Goal: Information Seeking & Learning: Learn about a topic

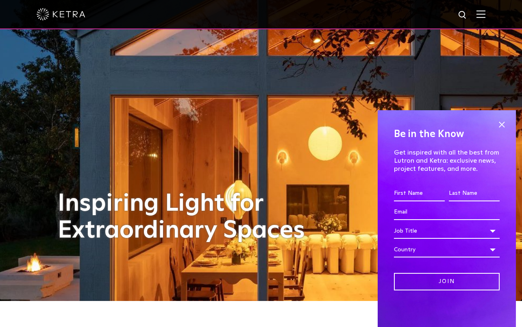
scroll to position [26, 0]
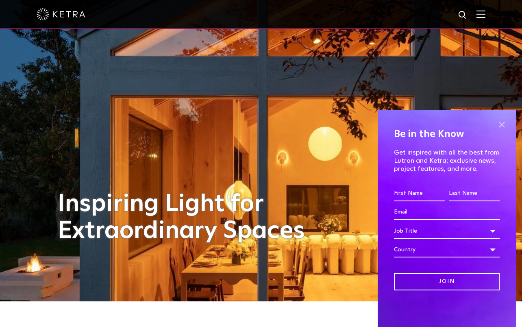
click at [503, 123] on span at bounding box center [501, 124] width 12 height 12
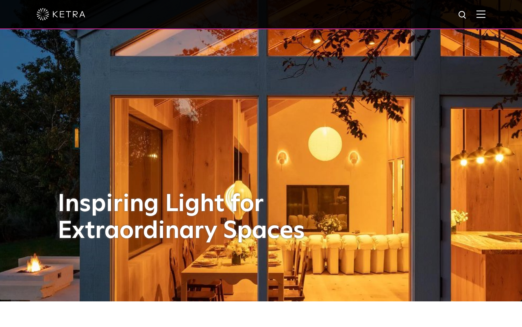
click at [481, 13] on img at bounding box center [480, 14] width 9 height 8
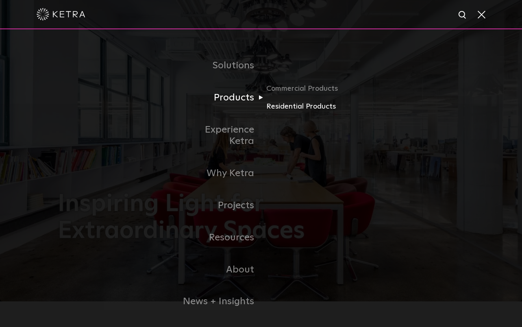
click at [282, 108] on link "Residential Products" at bounding box center [305, 107] width 78 height 12
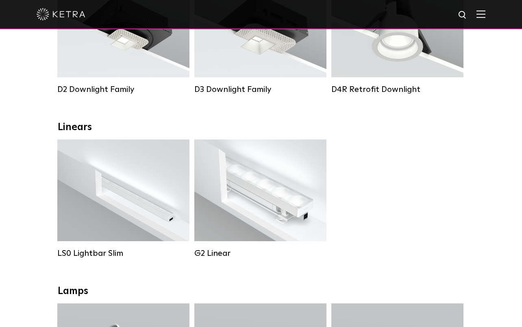
scroll to position [206, 0]
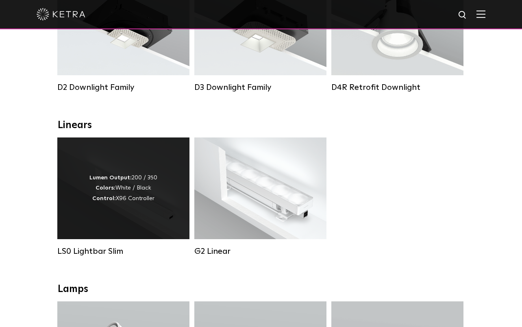
click at [158, 208] on div "Lumen Output: 200 / 350 Colors: White / Black Control: X96 Controller" at bounding box center [123, 188] width 132 height 102
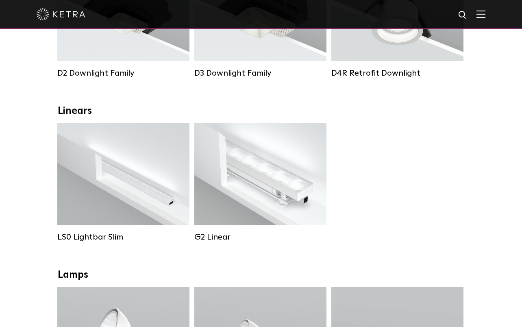
scroll to position [228, 0]
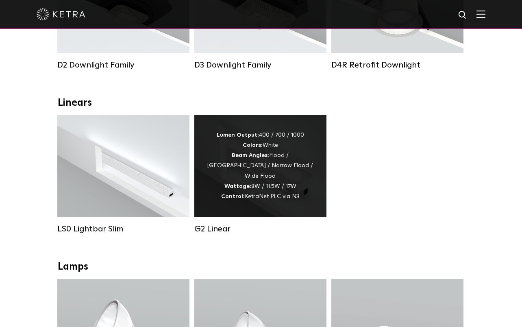
click at [269, 175] on div "Lumen Output: 400 / 700 / 1000 Colors: White Beam Angles: Flood / Graze / Narro…" at bounding box center [260, 165] width 108 height 71
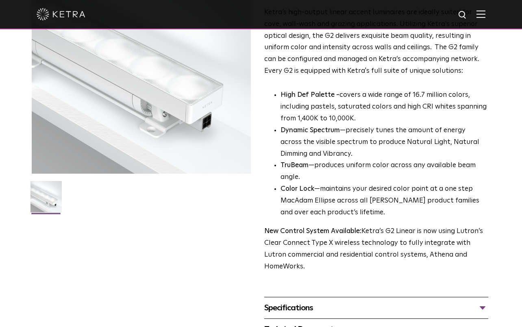
scroll to position [107, 0]
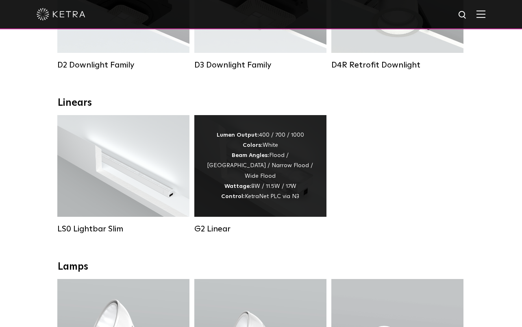
click at [304, 192] on div "Lumen Output: 400 / 700 / 1000 Colors: White Beam Angles: Flood / Graze / Narro…" at bounding box center [260, 165] width 108 height 71
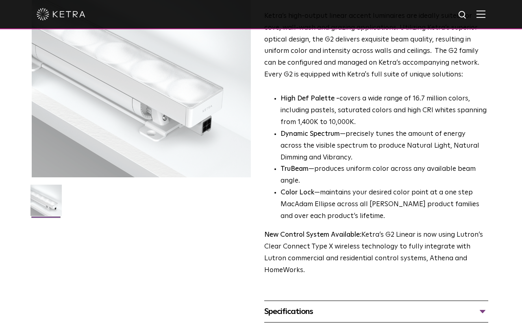
scroll to position [102, 0]
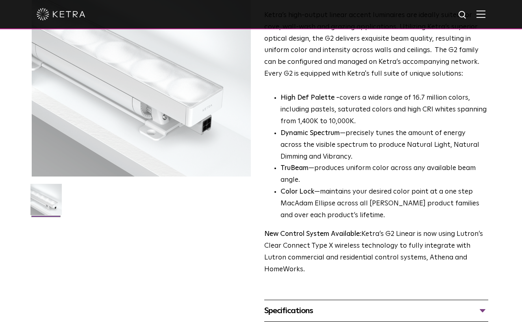
click at [336, 304] on div "Specifications" at bounding box center [376, 310] width 224 height 13
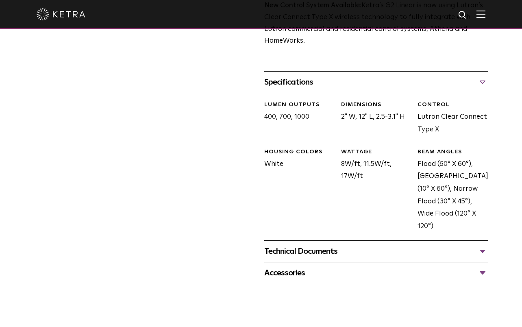
scroll to position [339, 0]
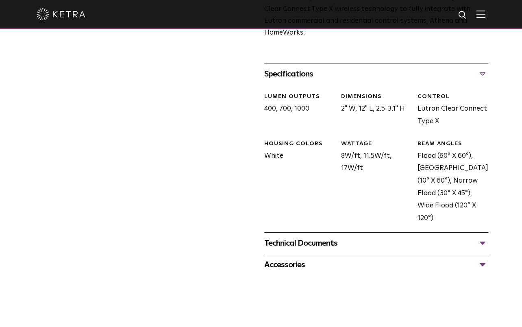
click at [338, 236] on div "Technical Documents" at bounding box center [376, 242] width 224 height 13
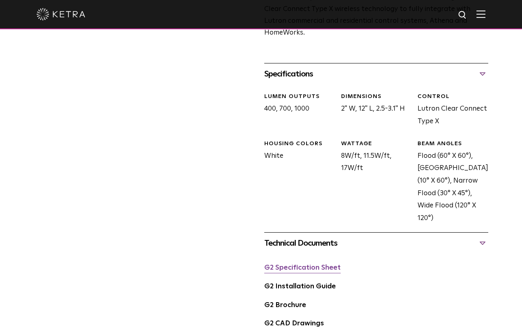
click at [311, 264] on link "G2 Specification Sheet" at bounding box center [302, 267] width 76 height 7
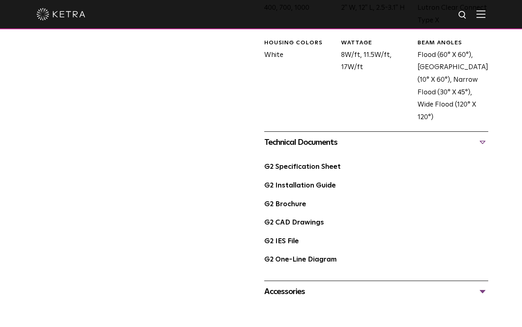
scroll to position [443, 0]
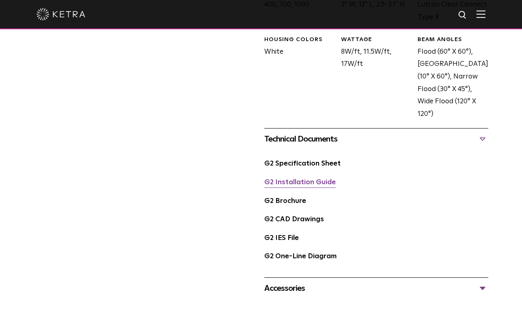
click at [288, 179] on link "G2 Installation Guide" at bounding box center [299, 182] width 71 height 7
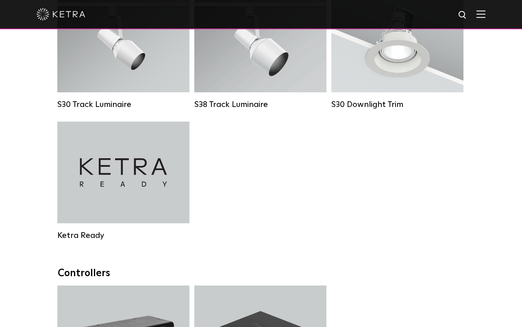
scroll to position [622, 0]
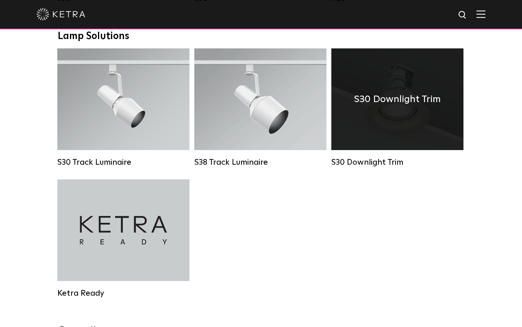
click at [425, 81] on div "S30 Downlight Trim" at bounding box center [397, 99] width 132 height 102
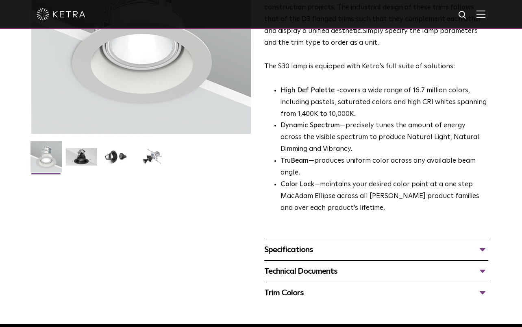
scroll to position [153, 0]
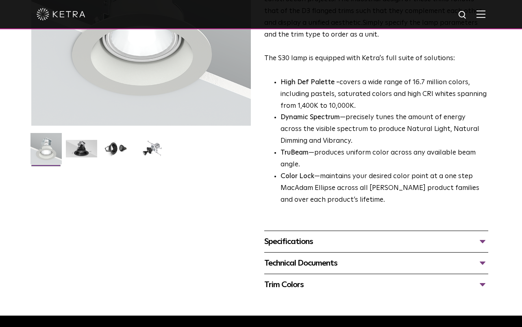
click at [342, 236] on div "Specifications" at bounding box center [376, 241] width 224 height 13
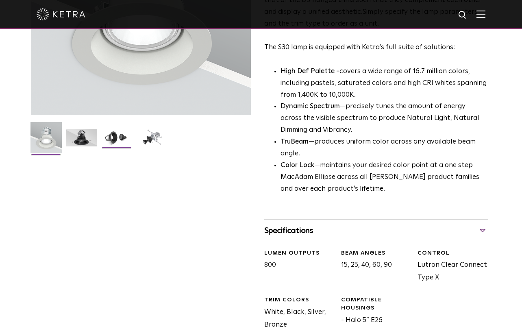
scroll to position [166, 0]
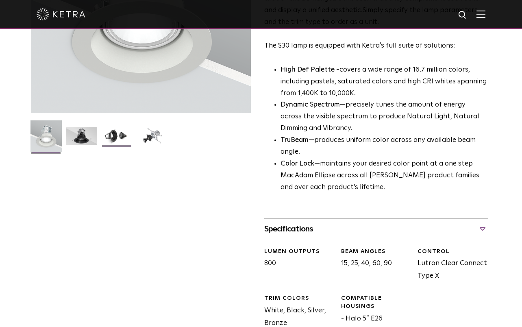
click at [119, 128] on img at bounding box center [116, 139] width 31 height 24
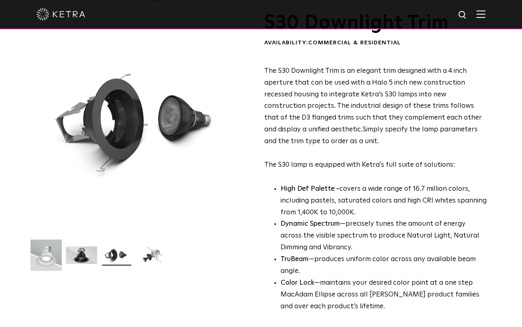
scroll to position [46, 0]
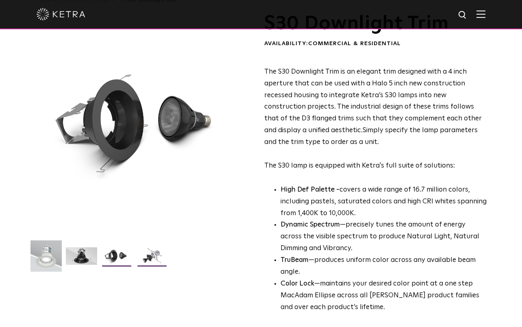
drag, startPoint x: 148, startPoint y: 254, endPoint x: 101, endPoint y: 249, distance: 47.5
click at [148, 254] on img at bounding box center [151, 259] width 31 height 24
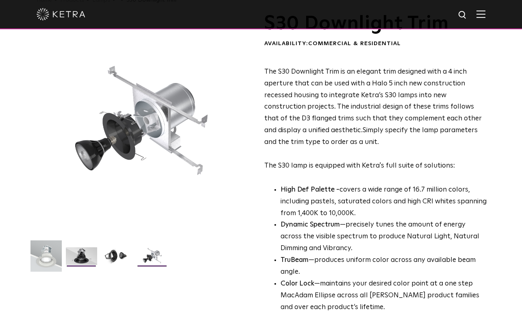
drag, startPoint x: 80, startPoint y: 254, endPoint x: 85, endPoint y: 254, distance: 5.7
click at [80, 254] on img at bounding box center [81, 259] width 31 height 24
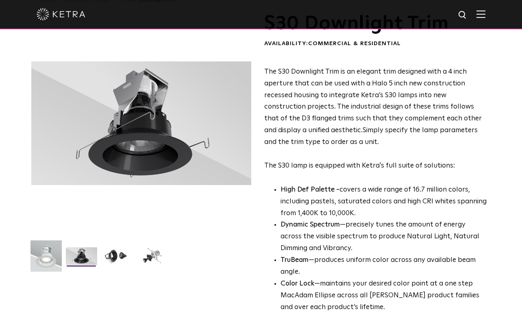
scroll to position [0, 0]
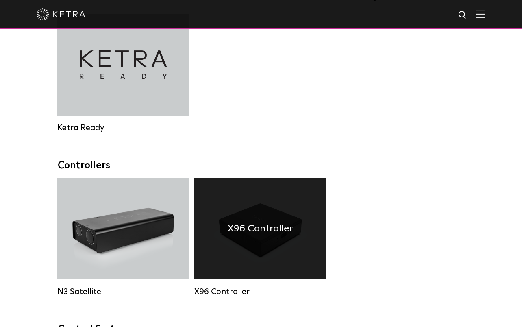
scroll to position [751, 0]
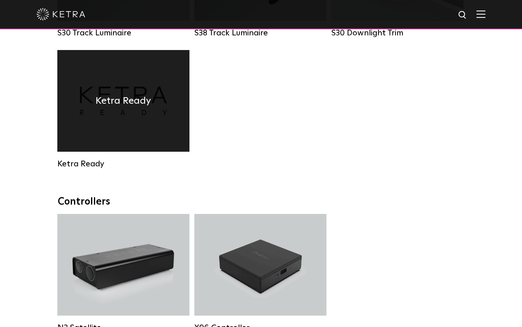
click at [162, 130] on div "Ketra Ready" at bounding box center [123, 101] width 132 height 102
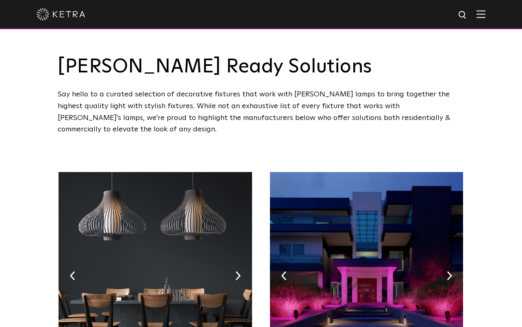
click at [241, 265] on img at bounding box center [154, 273] width 193 height 203
click at [239, 271] on img at bounding box center [237, 275] width 5 height 9
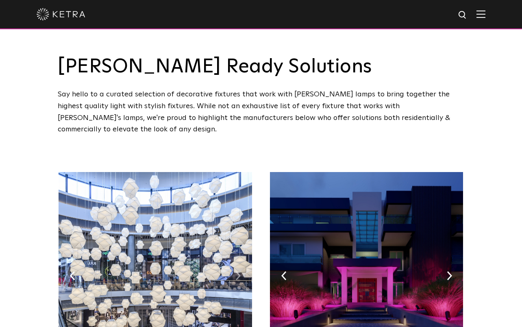
click at [239, 271] on img at bounding box center [237, 275] width 5 height 9
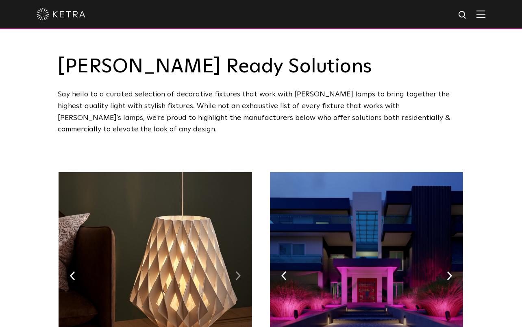
click at [239, 271] on img at bounding box center [237, 275] width 5 height 9
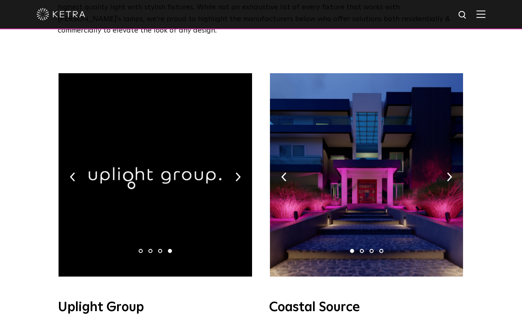
scroll to position [108, 0]
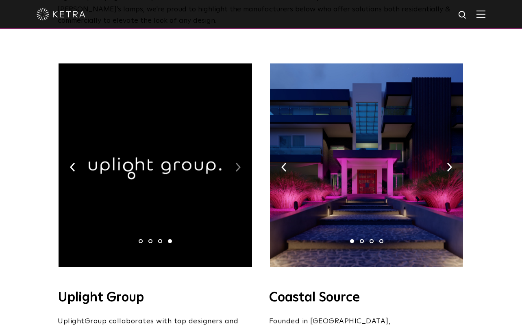
click at [235, 162] on img at bounding box center [237, 166] width 5 height 9
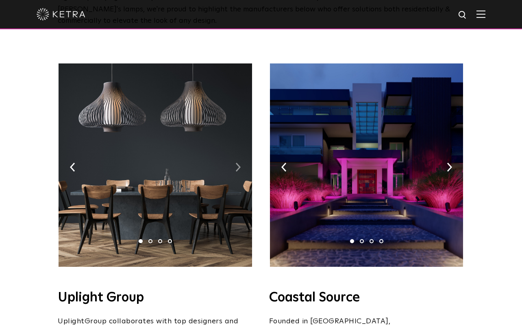
click at [235, 162] on img at bounding box center [237, 166] width 5 height 9
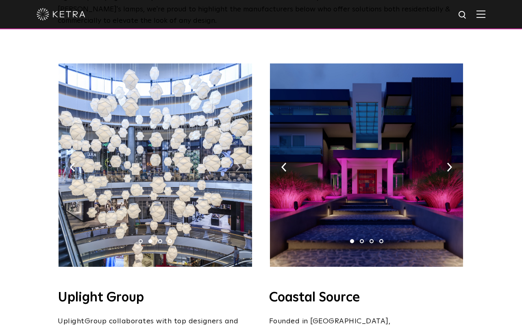
click at [236, 162] on img at bounding box center [237, 166] width 5 height 9
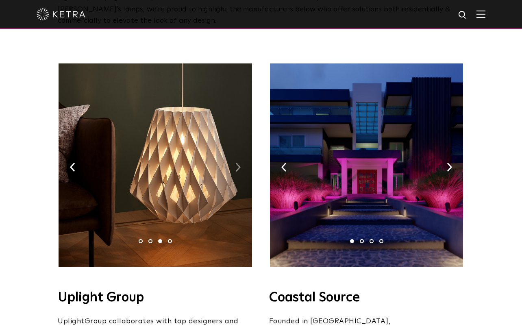
click at [236, 162] on img at bounding box center [237, 166] width 5 height 9
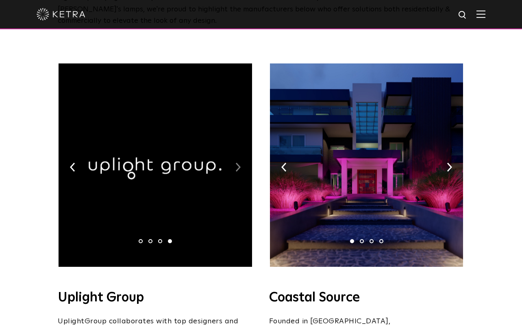
click at [236, 162] on img at bounding box center [237, 166] width 5 height 9
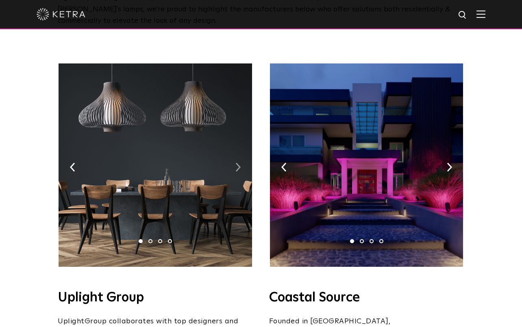
click at [236, 162] on img at bounding box center [237, 166] width 5 height 9
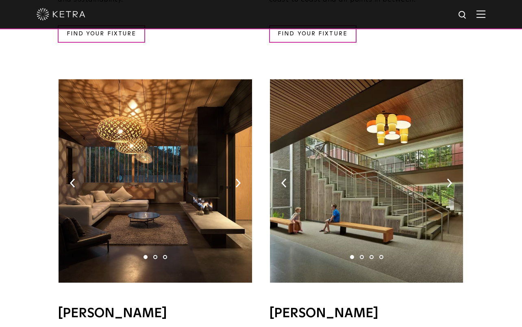
scroll to position [480, 0]
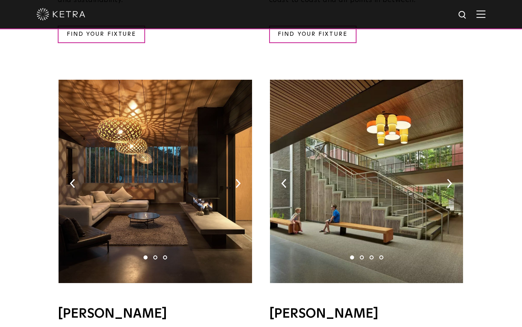
click at [241, 171] on img at bounding box center [154, 181] width 193 height 203
click at [237, 179] on img at bounding box center [237, 183] width 5 height 9
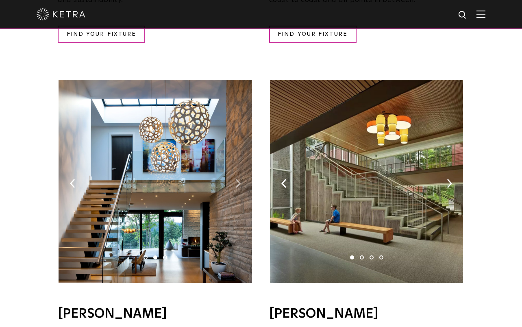
click at [237, 179] on img at bounding box center [237, 183] width 5 height 9
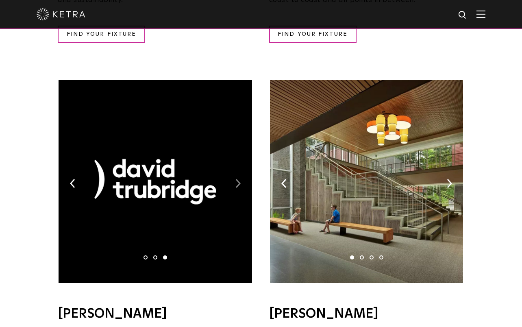
click at [237, 179] on img at bounding box center [237, 183] width 5 height 9
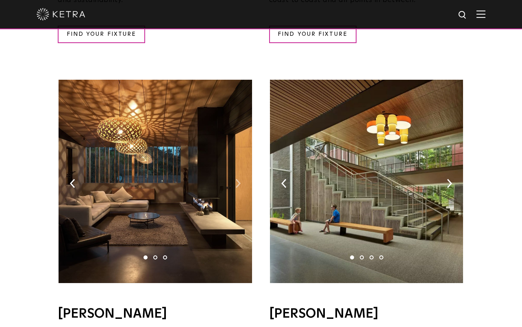
click at [237, 179] on img at bounding box center [237, 183] width 5 height 9
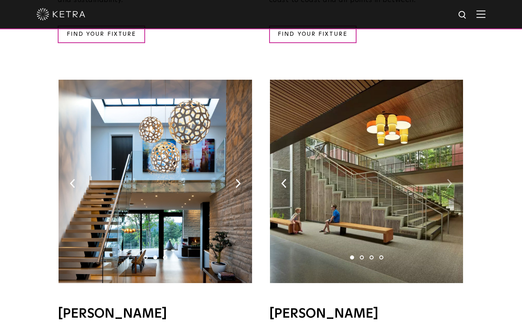
click at [450, 179] on img at bounding box center [448, 183] width 5 height 9
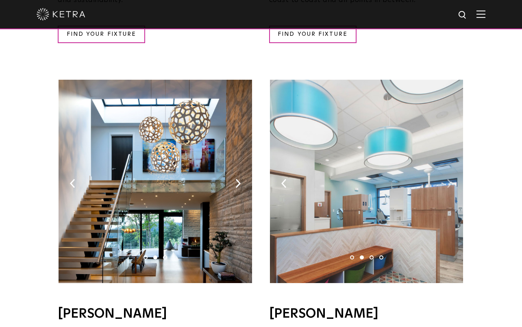
click at [448, 179] on img at bounding box center [448, 183] width 5 height 9
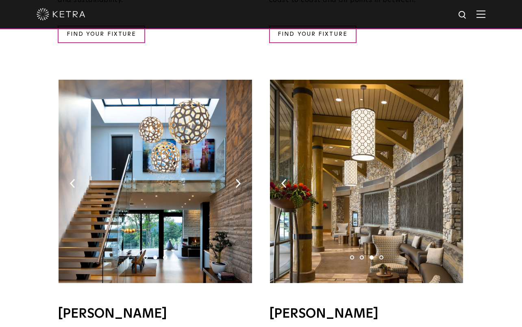
click at [448, 179] on img at bounding box center [448, 183] width 5 height 9
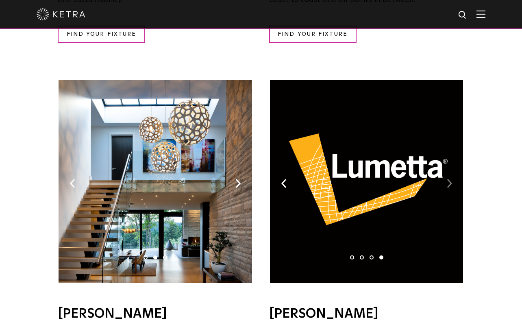
click at [448, 179] on img at bounding box center [448, 183] width 5 height 9
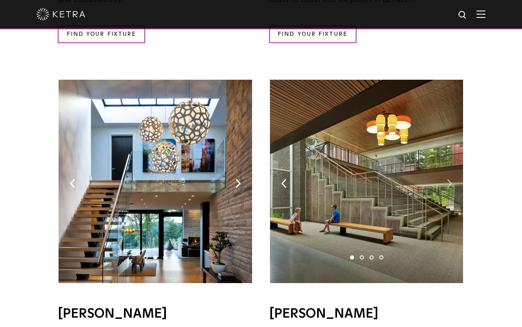
click at [448, 179] on img at bounding box center [448, 183] width 5 height 9
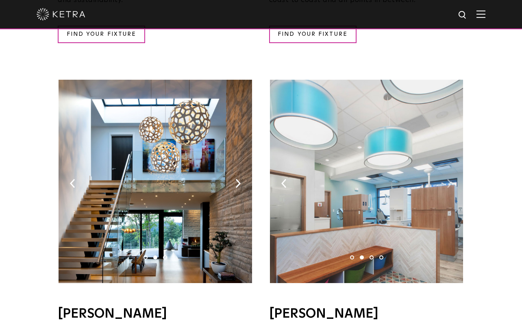
click at [450, 179] on img at bounding box center [448, 183] width 5 height 9
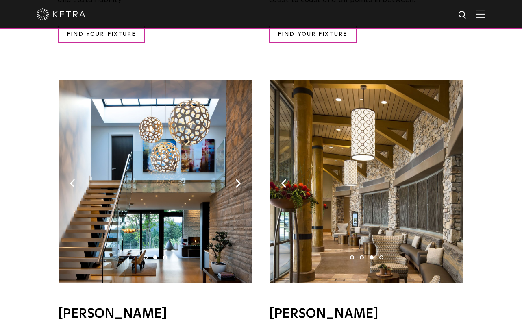
click at [450, 179] on img at bounding box center [448, 183] width 5 height 9
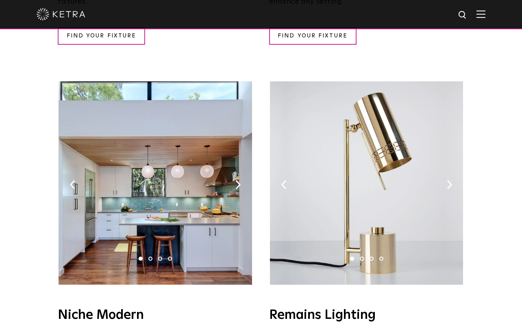
scroll to position [874, 0]
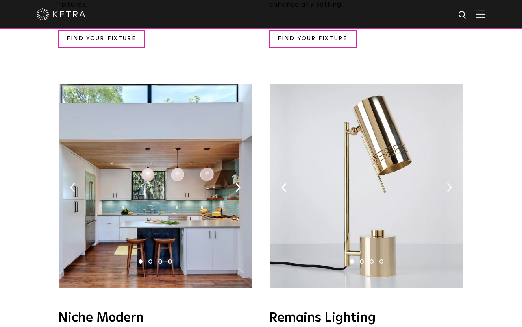
click at [452, 167] on img at bounding box center [366, 185] width 193 height 203
click at [448, 183] on img at bounding box center [448, 187] width 5 height 9
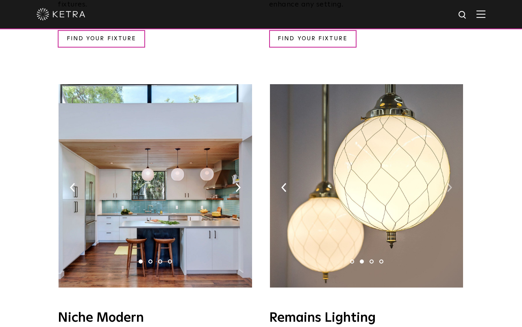
click at [448, 183] on img at bounding box center [448, 187] width 5 height 9
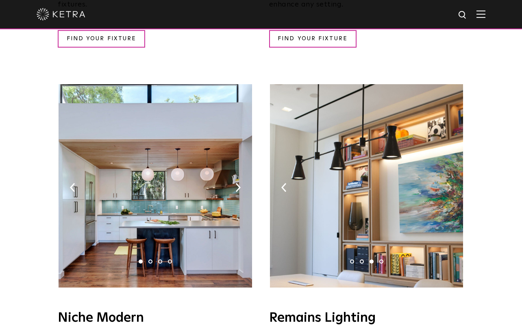
click at [448, 183] on img at bounding box center [448, 187] width 5 height 9
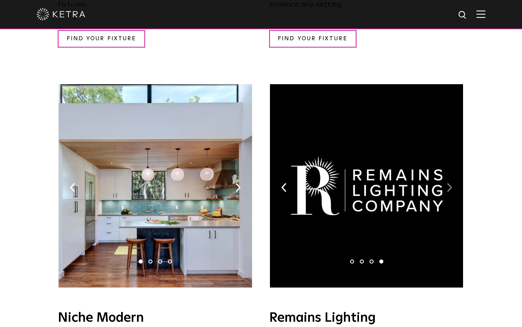
click at [448, 183] on img at bounding box center [448, 187] width 5 height 9
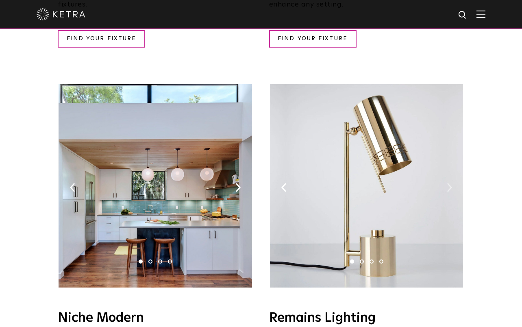
click at [448, 183] on img at bounding box center [448, 187] width 5 height 9
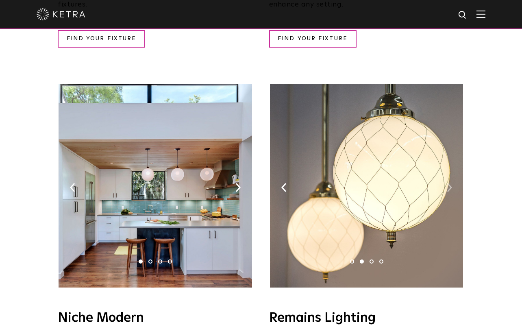
click at [448, 183] on img at bounding box center [448, 187] width 5 height 9
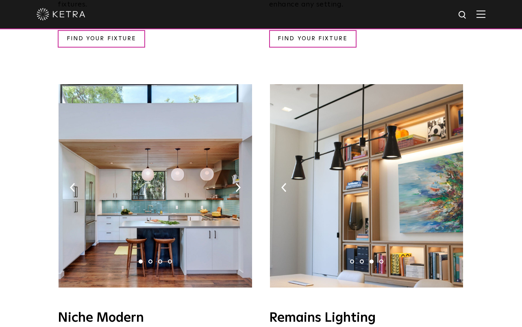
click at [448, 183] on img at bounding box center [448, 187] width 5 height 9
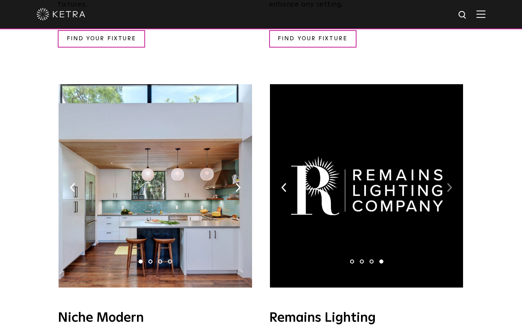
click at [448, 183] on img at bounding box center [448, 187] width 5 height 9
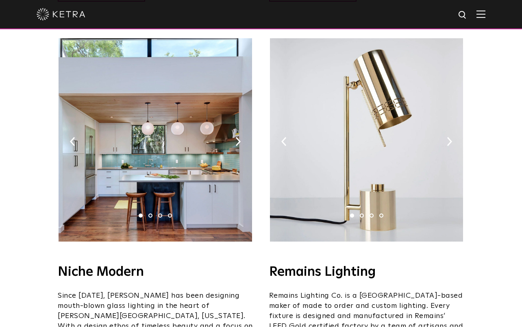
scroll to position [916, 0]
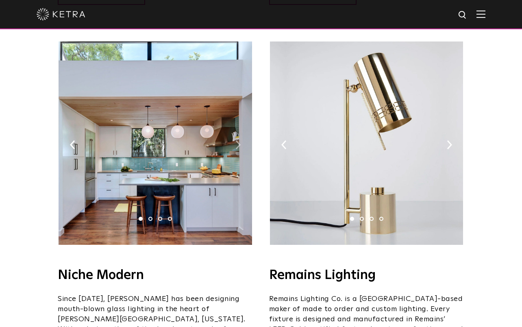
click at [237, 140] on img at bounding box center [237, 144] width 5 height 9
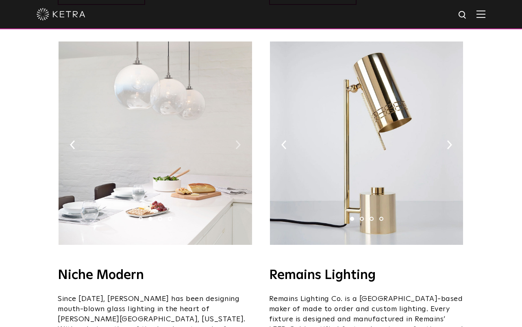
click at [237, 140] on img at bounding box center [237, 144] width 5 height 9
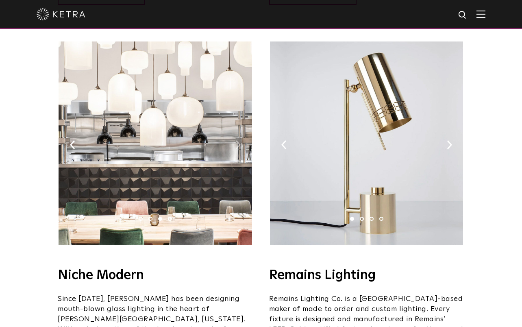
click at [236, 140] on img at bounding box center [237, 144] width 5 height 9
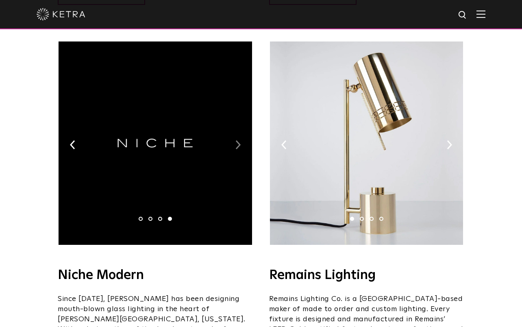
click at [236, 140] on img at bounding box center [237, 144] width 5 height 9
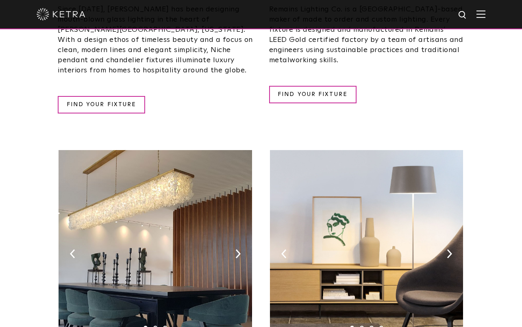
scroll to position [1205, 0]
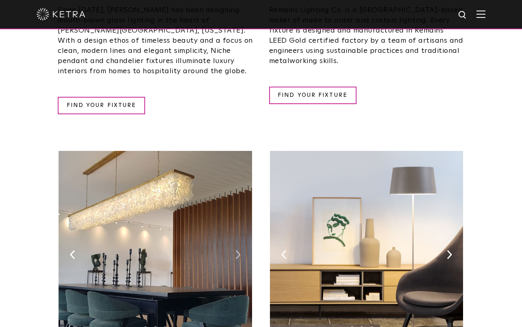
click at [236, 250] on img at bounding box center [237, 254] width 5 height 9
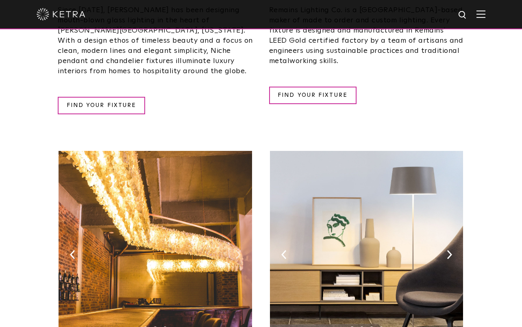
click at [237, 250] on img at bounding box center [237, 254] width 5 height 9
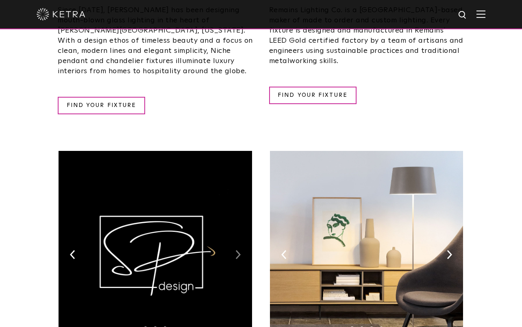
click at [237, 250] on img at bounding box center [237, 254] width 5 height 9
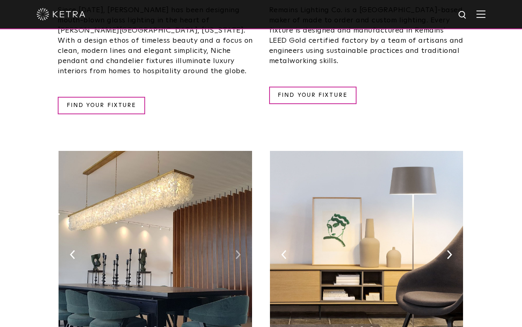
click at [237, 250] on img at bounding box center [237, 254] width 5 height 9
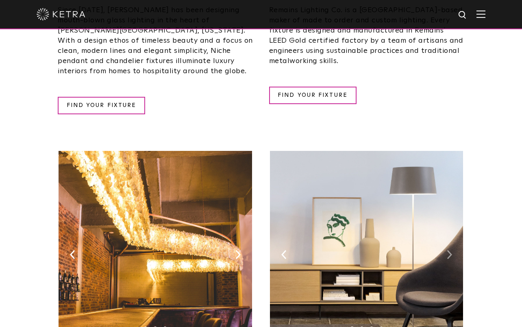
click at [448, 250] on img at bounding box center [448, 254] width 5 height 9
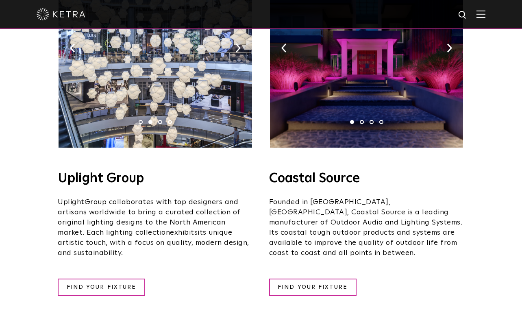
scroll to position [282, 0]
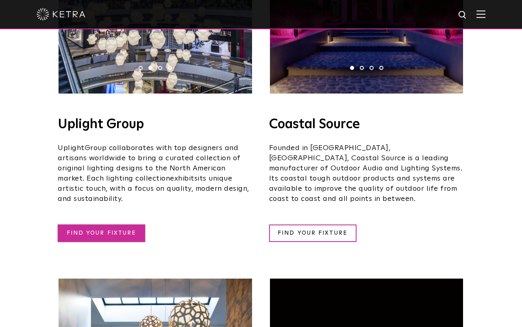
click at [90, 224] on link "FIND YOUR FIXTURE" at bounding box center [101, 232] width 87 height 17
